Goal: Check status

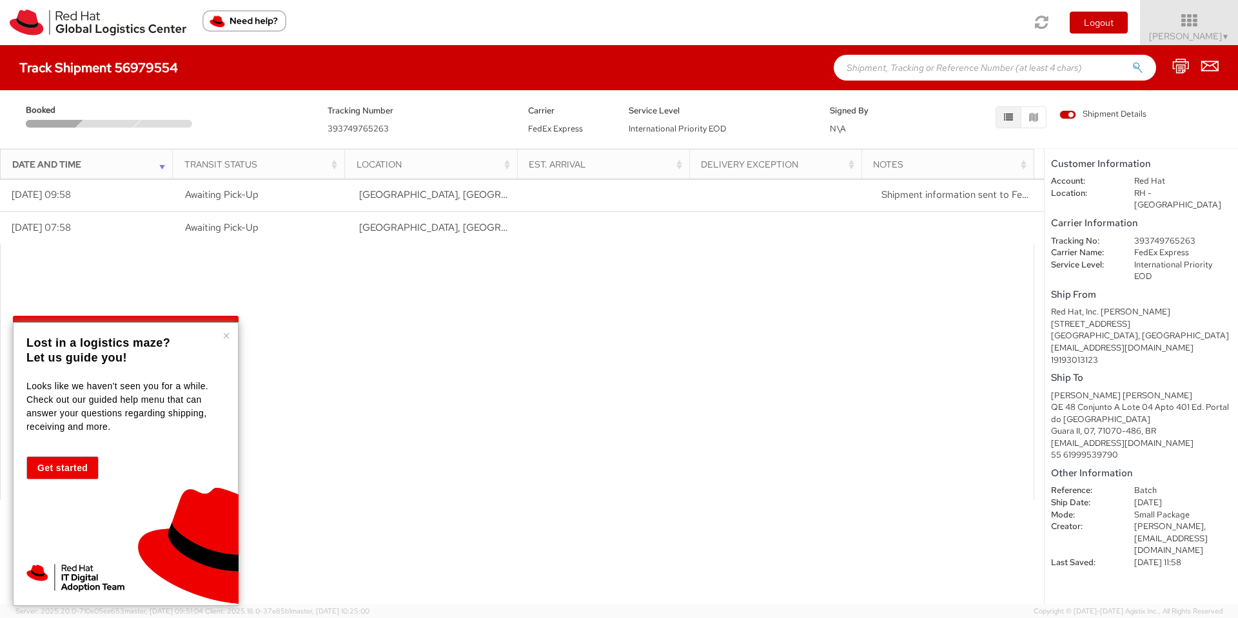
click at [535, 390] on div at bounding box center [517, 372] width 1034 height 257
click at [221, 344] on p "Lost in a logistics maze?" at bounding box center [123, 343] width 195 height 15
click at [226, 333] on button "×" at bounding box center [226, 336] width 8 height 13
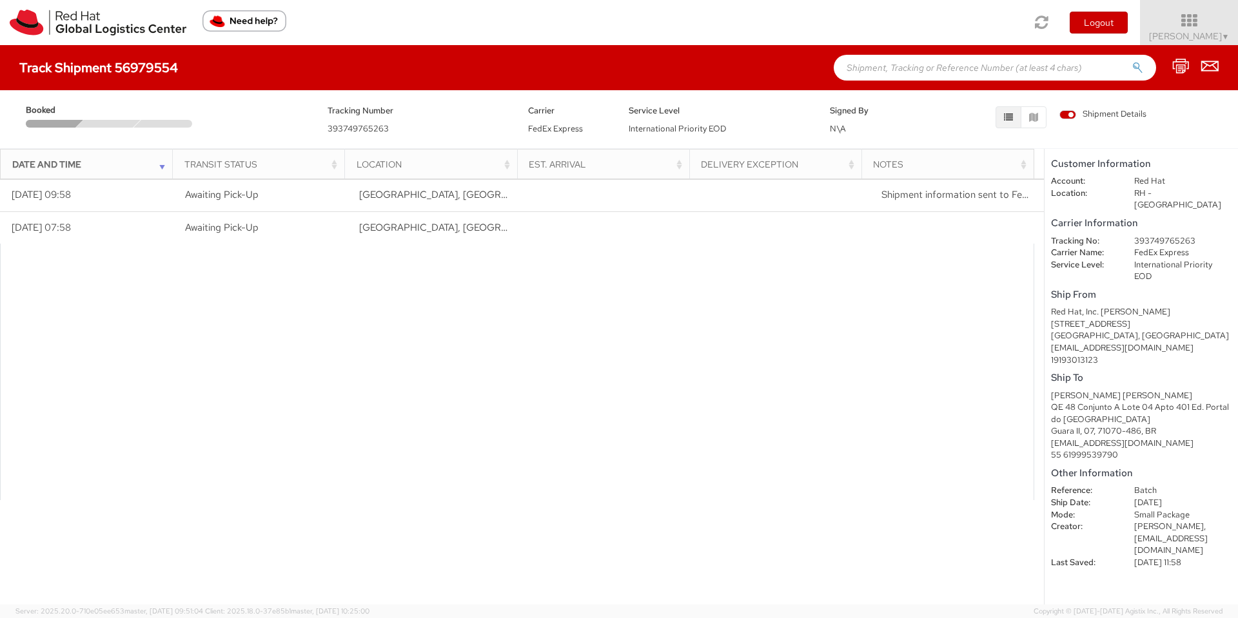
click at [431, 311] on div at bounding box center [517, 372] width 1034 height 257
click at [763, 522] on div "Loading tracking information. Please, wait... Date and Time Transit Status Loca…" at bounding box center [522, 392] width 1044 height 426
click at [364, 129] on span "393749765263" at bounding box center [358, 128] width 61 height 11
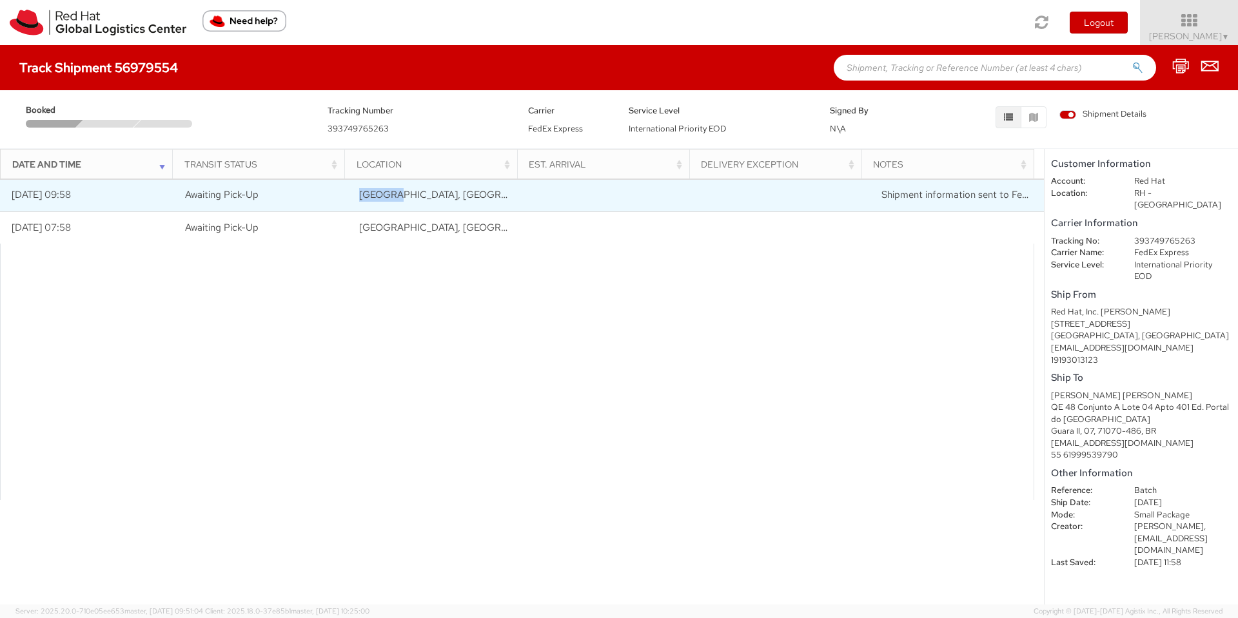
drag, startPoint x: 359, startPoint y: 193, endPoint x: 397, endPoint y: 190, distance: 38.8
click at [397, 190] on span "[GEOGRAPHIC_DATA], [GEOGRAPHIC_DATA], [GEOGRAPHIC_DATA]" at bounding box center [512, 194] width 306 height 13
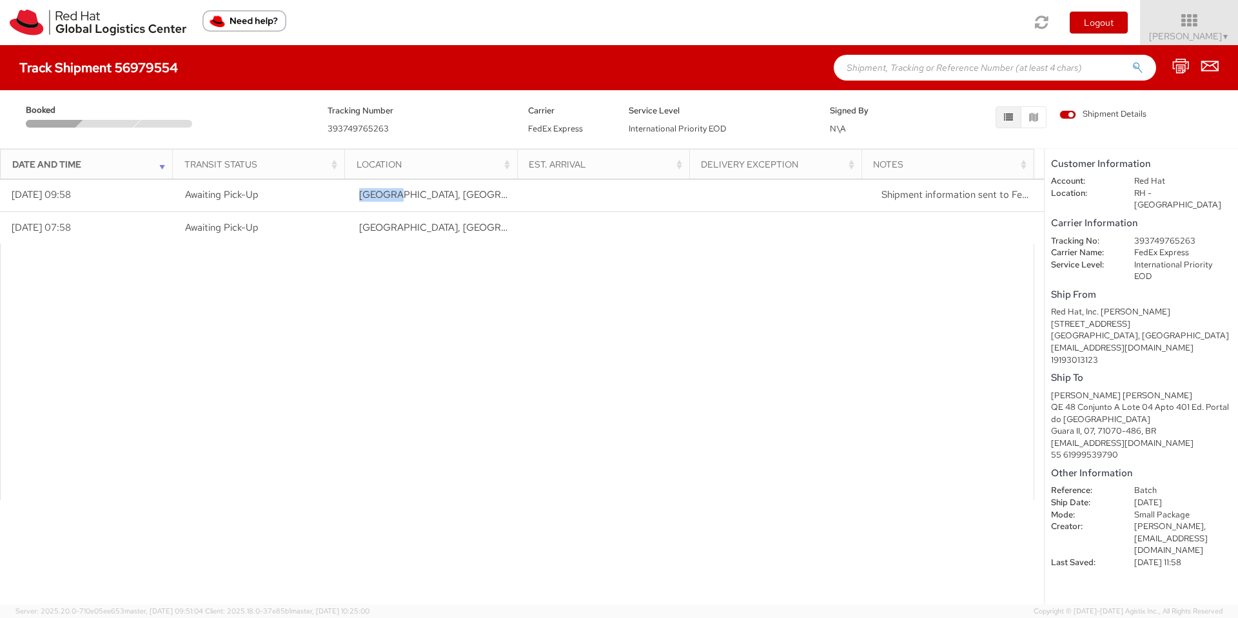
copy span "RALEIGH"
